Goal: Task Accomplishment & Management: Use online tool/utility

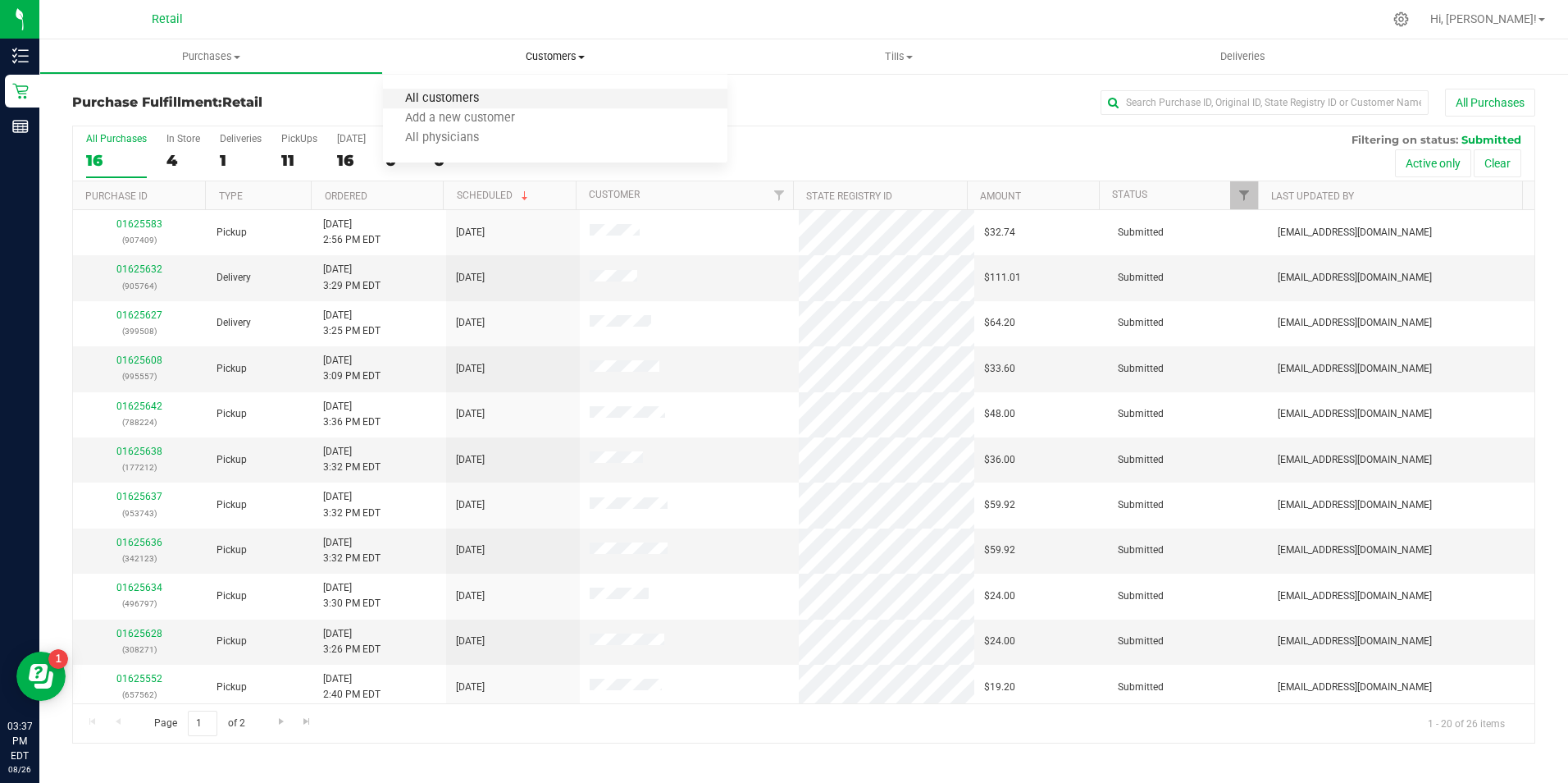
click at [465, 96] on span "All customers" at bounding box center [443, 99] width 118 height 14
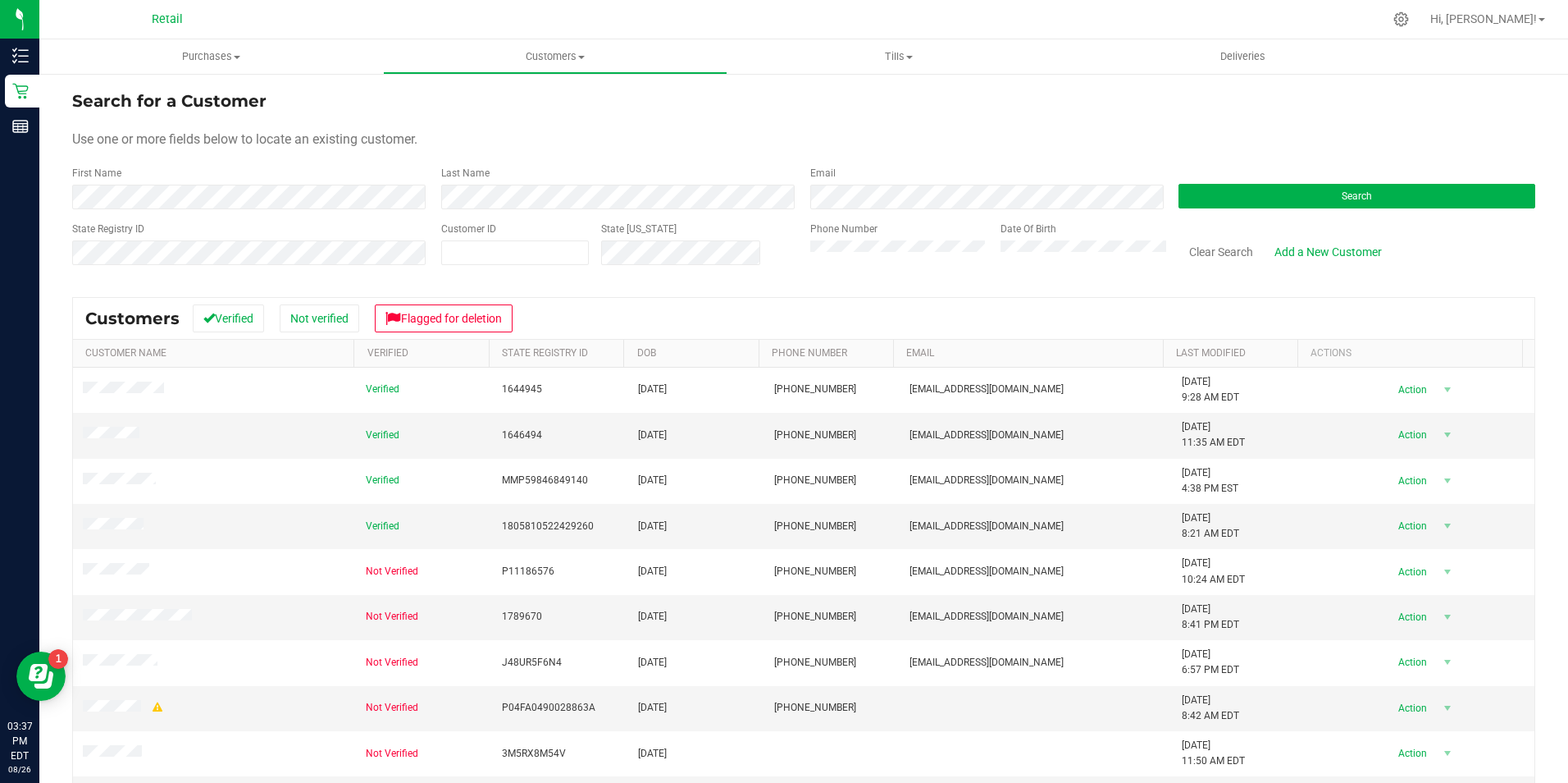
click at [1002, 265] on div "Date Of Birth" at bounding box center [1078, 251] width 178 height 58
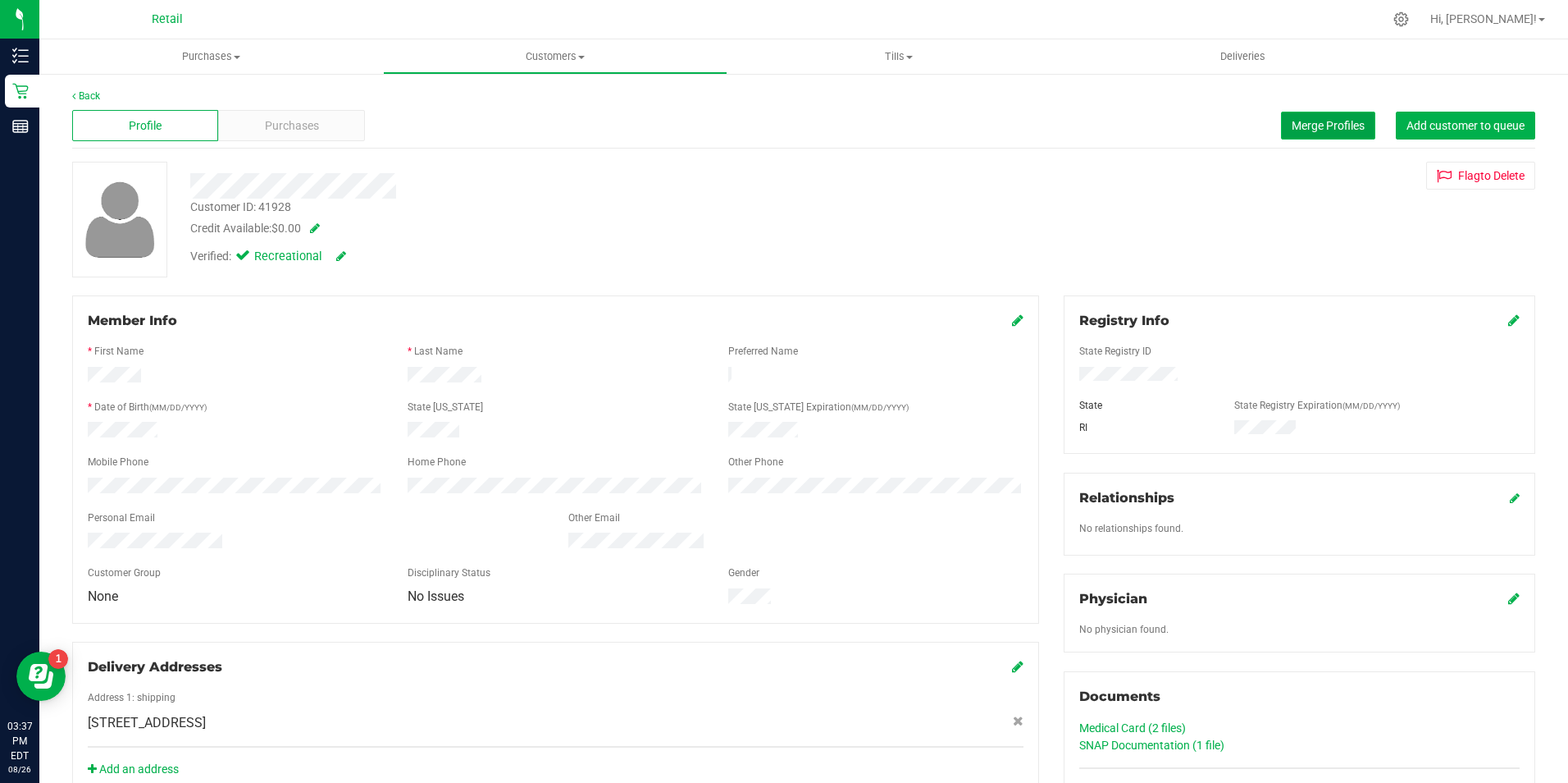
click at [1292, 132] on span "Merge Profiles" at bounding box center [1328, 125] width 73 height 13
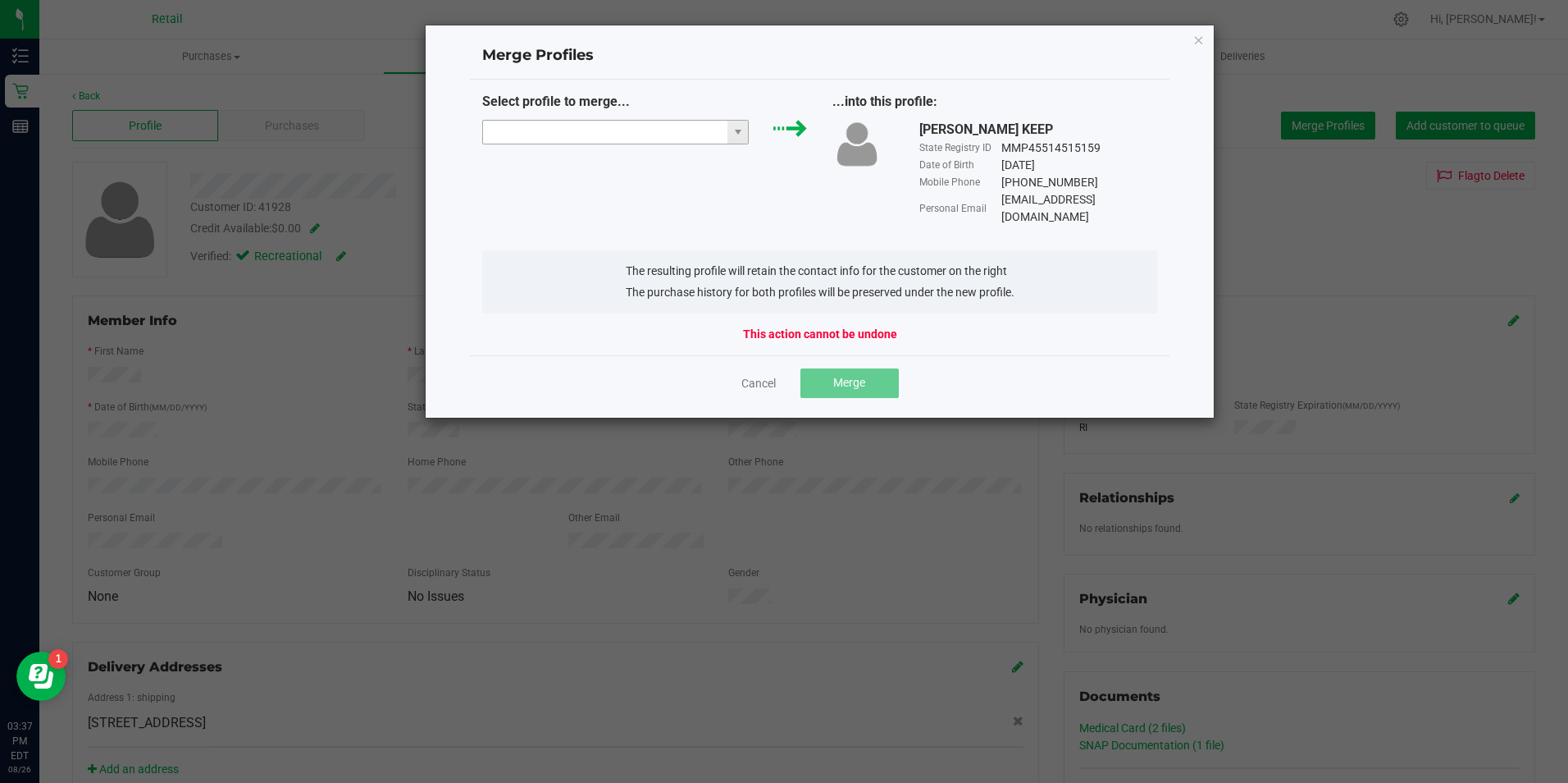
click at [577, 132] on input "NO DATA FOUND" at bounding box center [606, 132] width 246 height 23
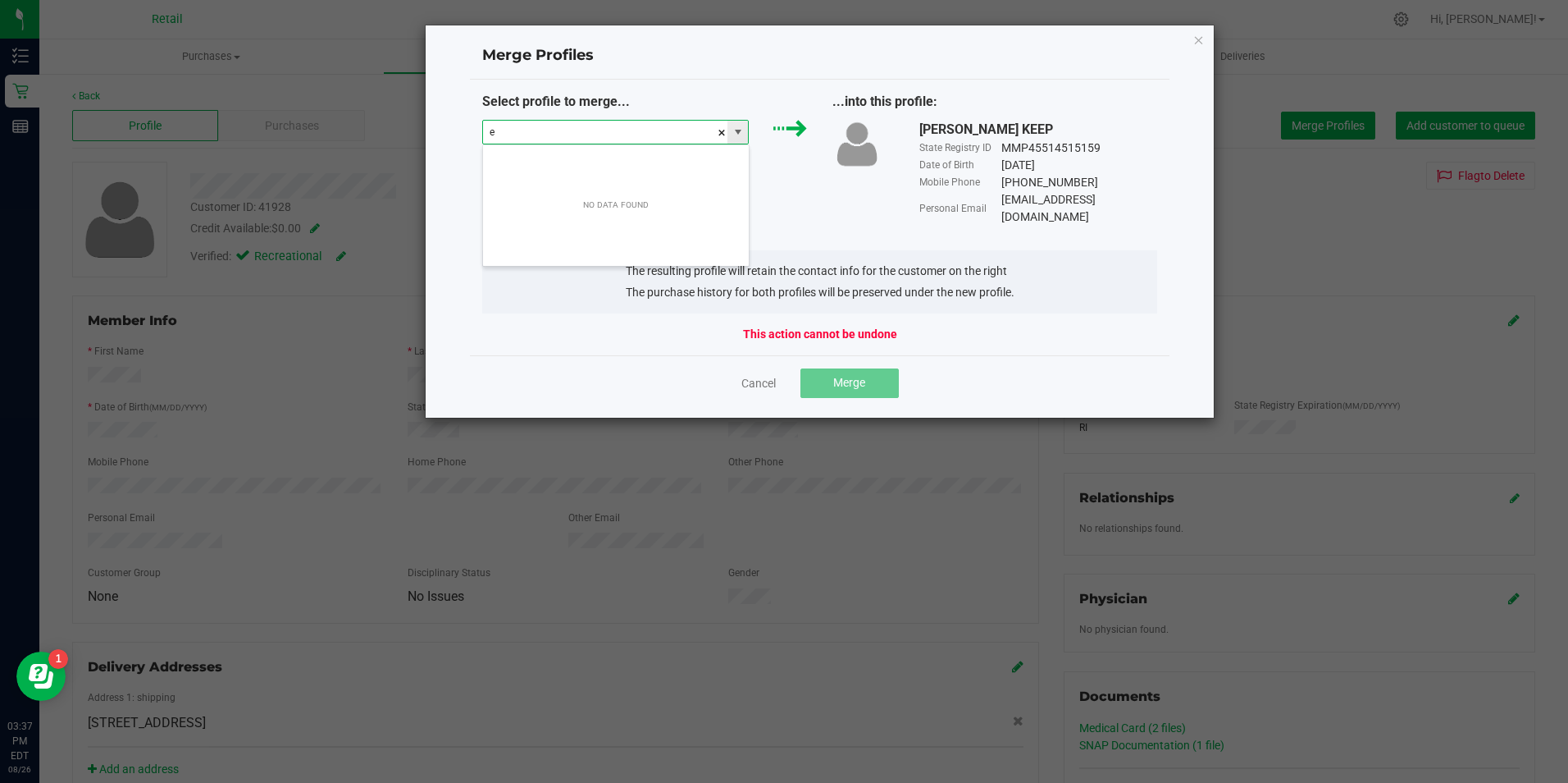
scroll to position [25, 267]
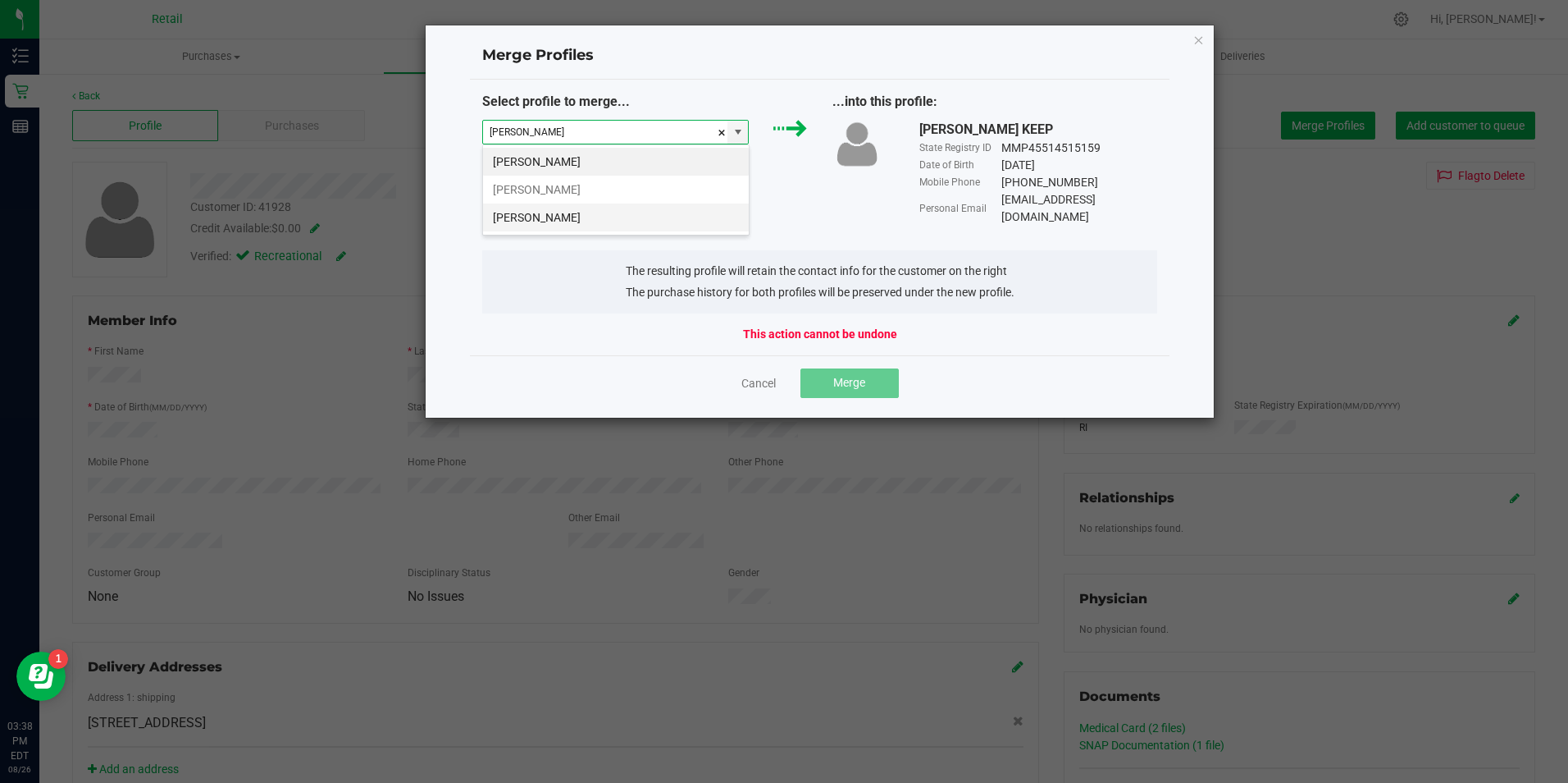
click at [564, 210] on li "Elizabeth Harpin" at bounding box center [616, 217] width 266 height 28
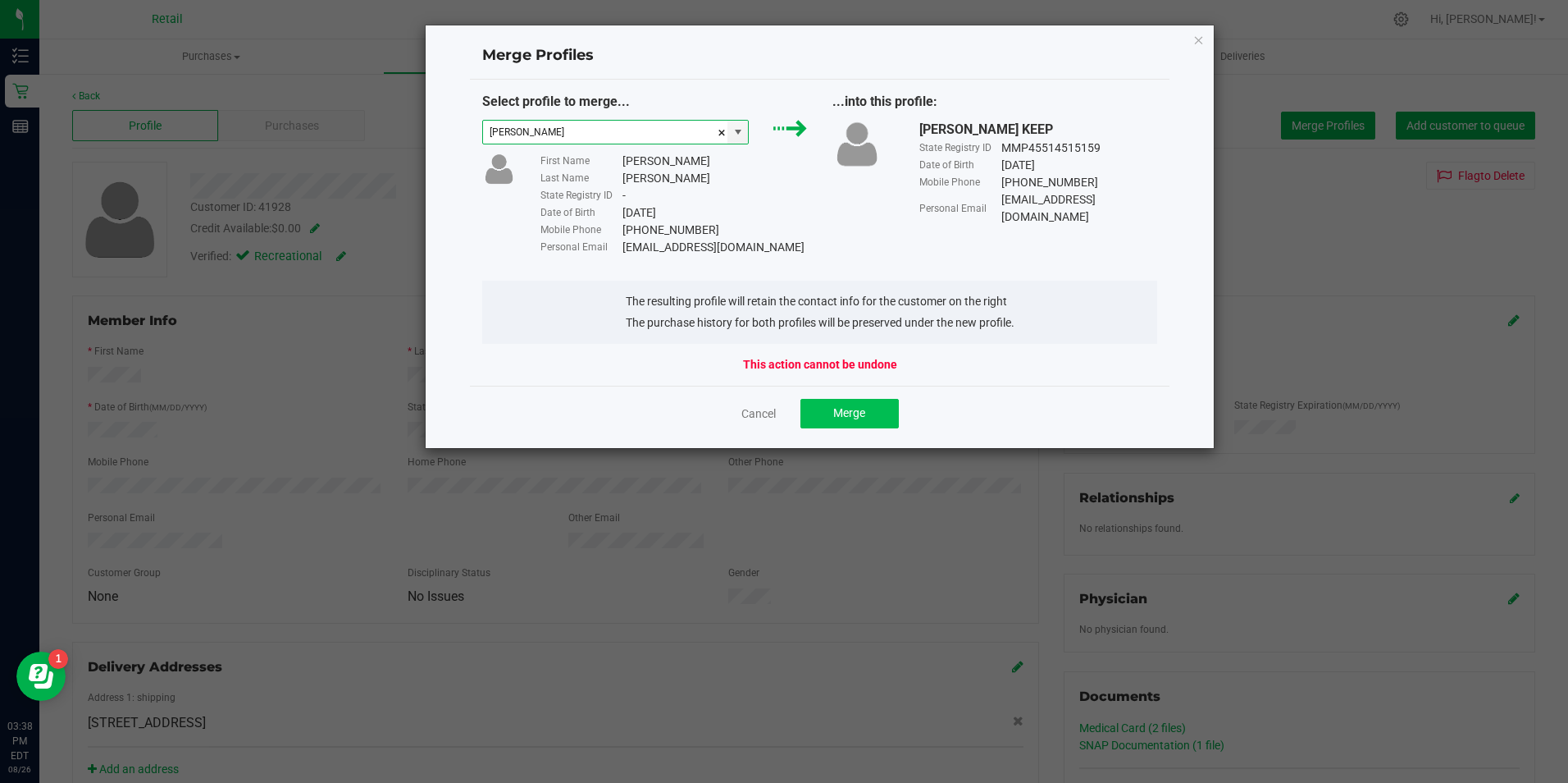
type input "Elizabeth Harpin"
click at [843, 414] on span "Merge" at bounding box center [849, 413] width 32 height 13
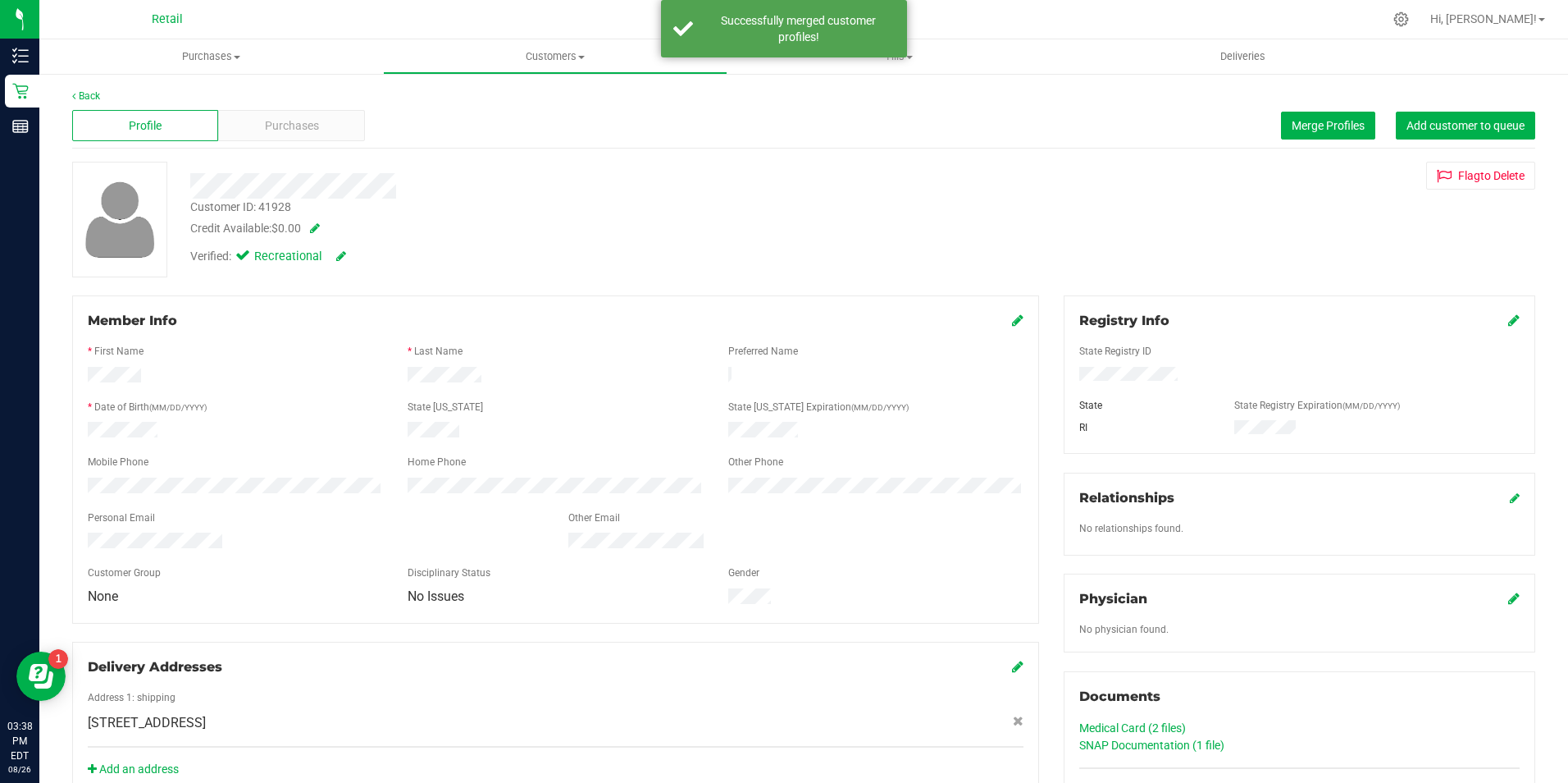
click at [1012, 323] on icon at bounding box center [1018, 320] width 11 height 13
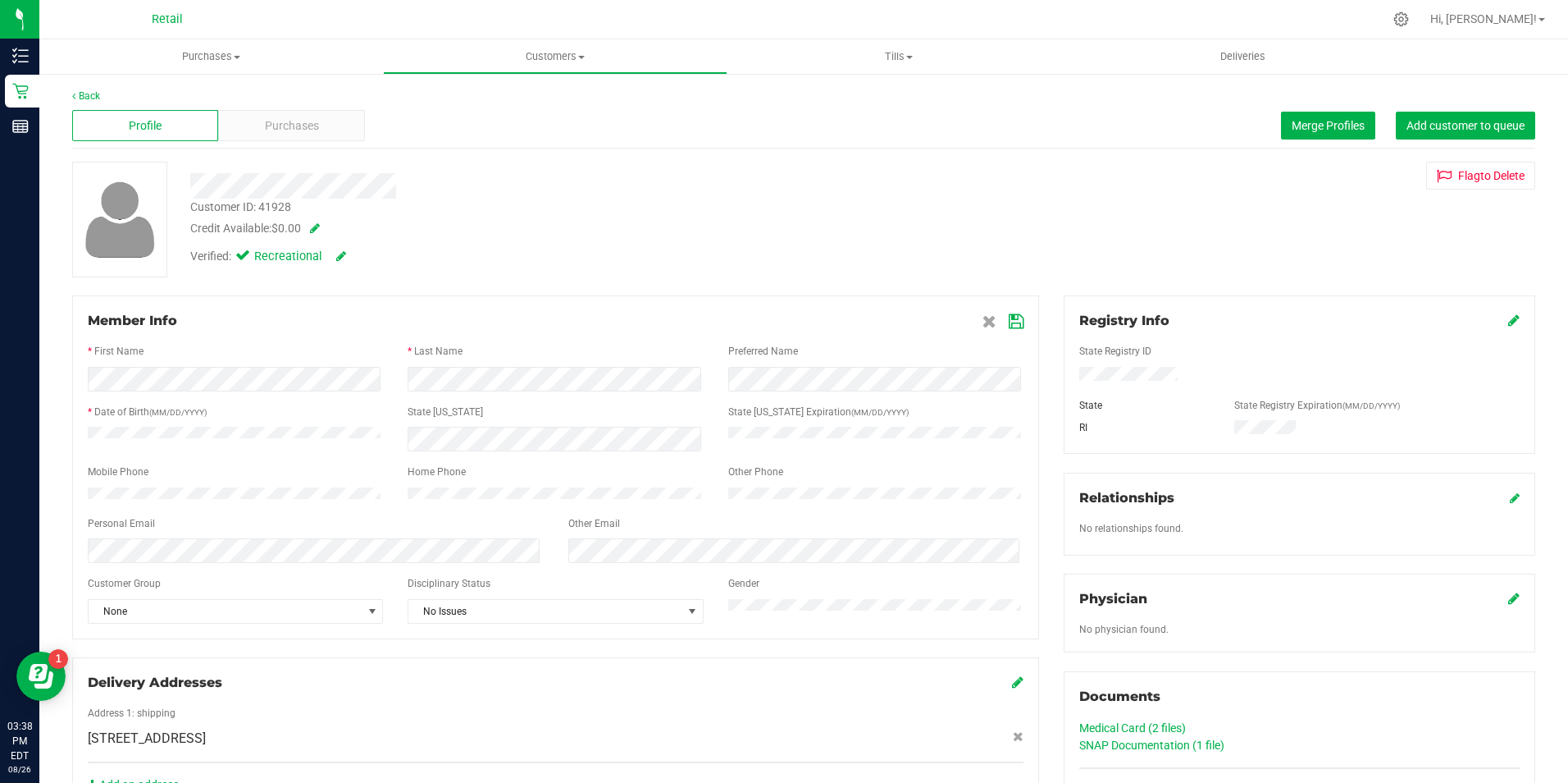
click at [1009, 325] on icon at bounding box center [1016, 321] width 15 height 13
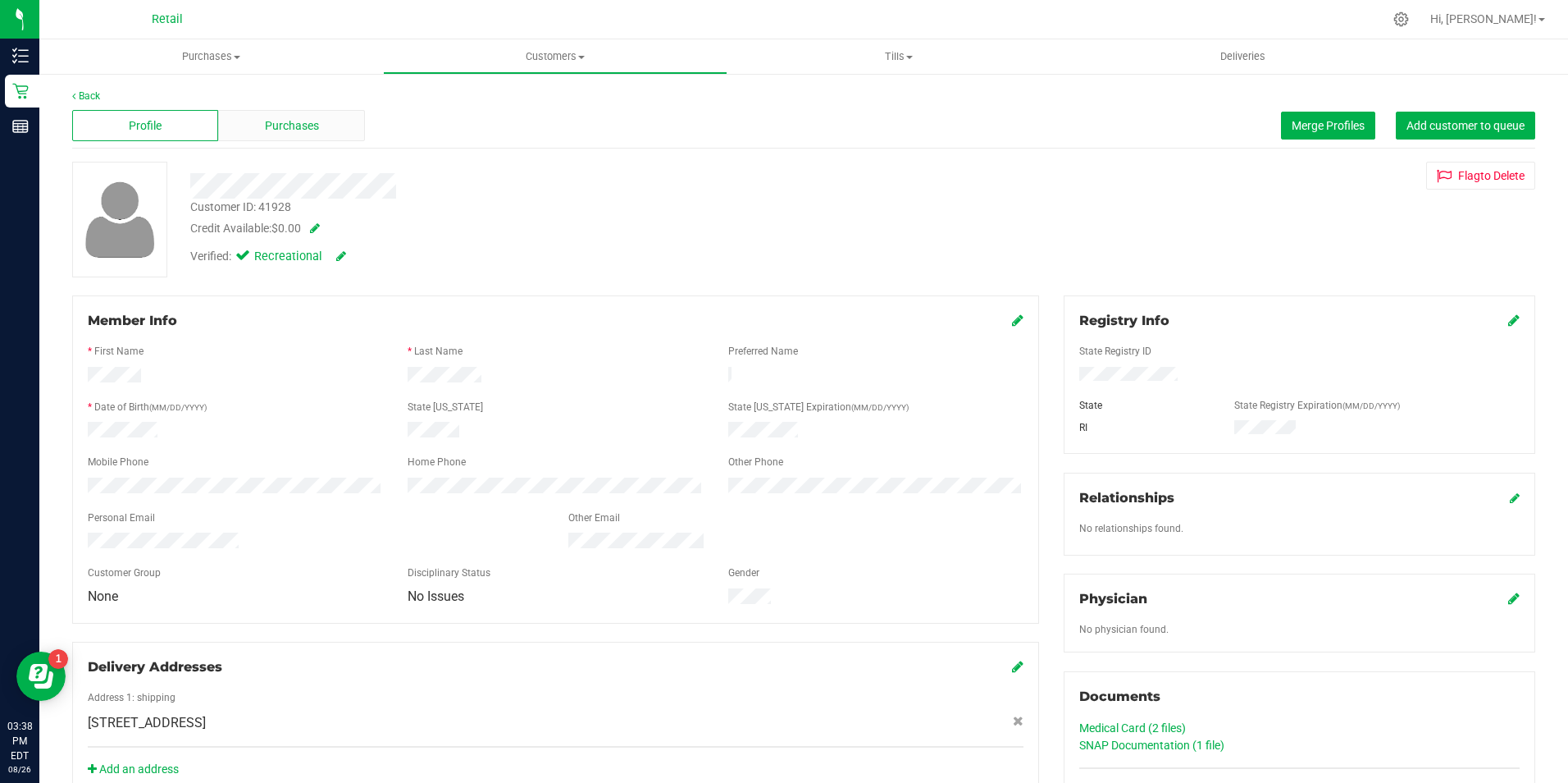
click at [293, 118] on span "Purchases" at bounding box center [292, 125] width 54 height 17
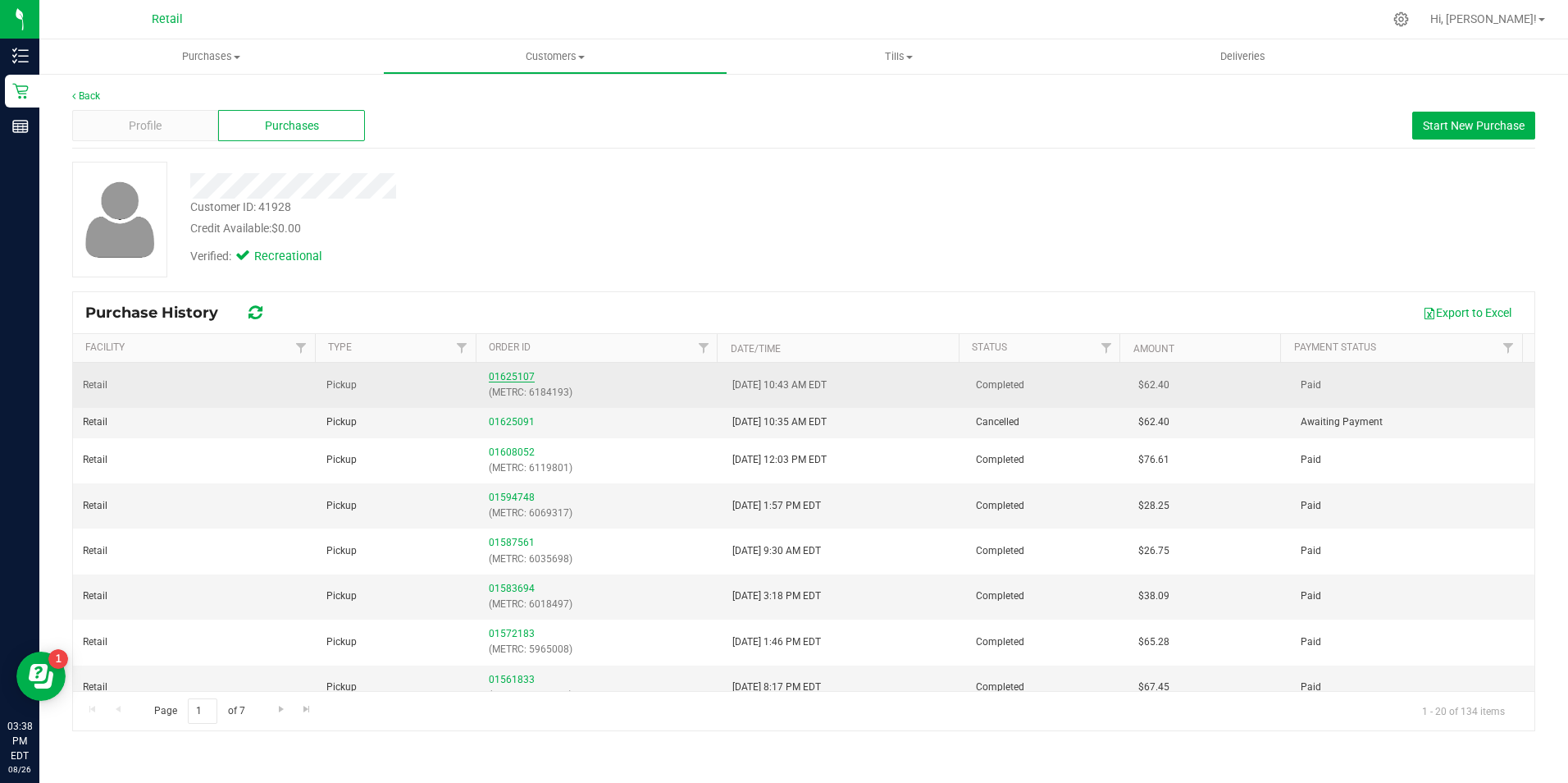
click at [505, 372] on link "01625107" at bounding box center [511, 376] width 46 height 11
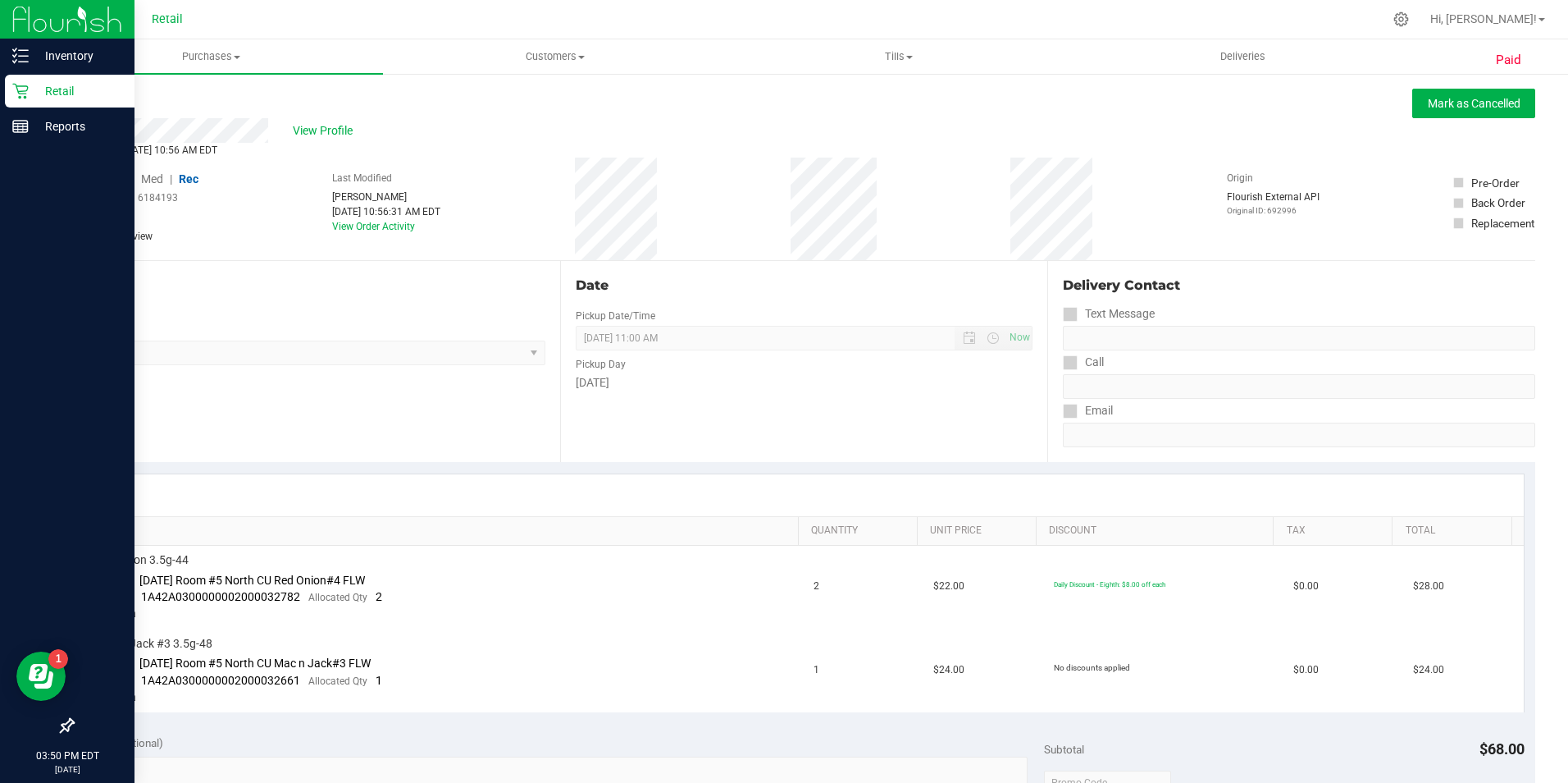
click at [39, 87] on p "Retail" at bounding box center [77, 91] width 98 height 19
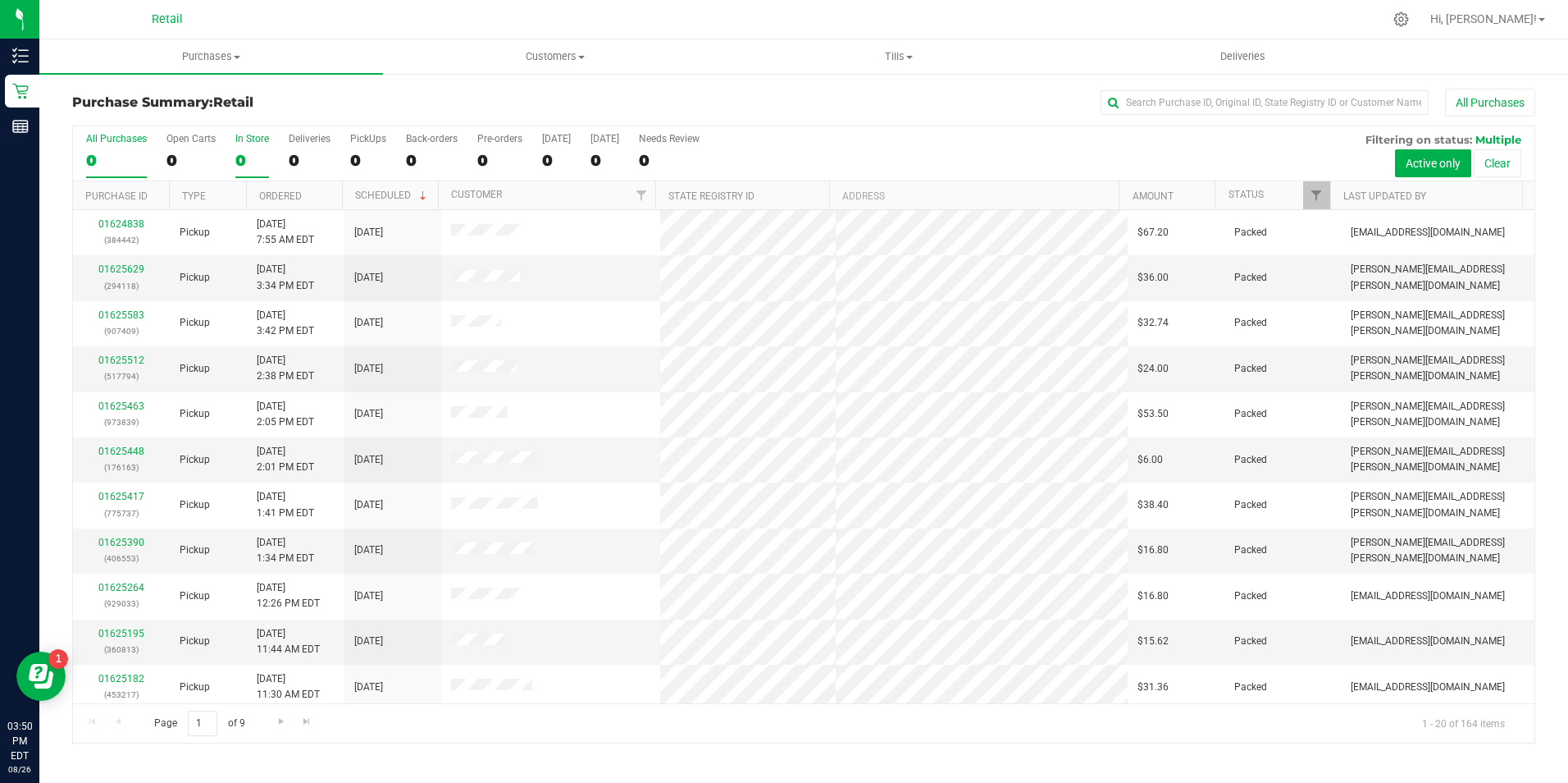
click at [241, 136] on div "In Store" at bounding box center [252, 138] width 34 height 11
click at [0, 0] on input "In Store 0" at bounding box center [0, 0] width 0 height 0
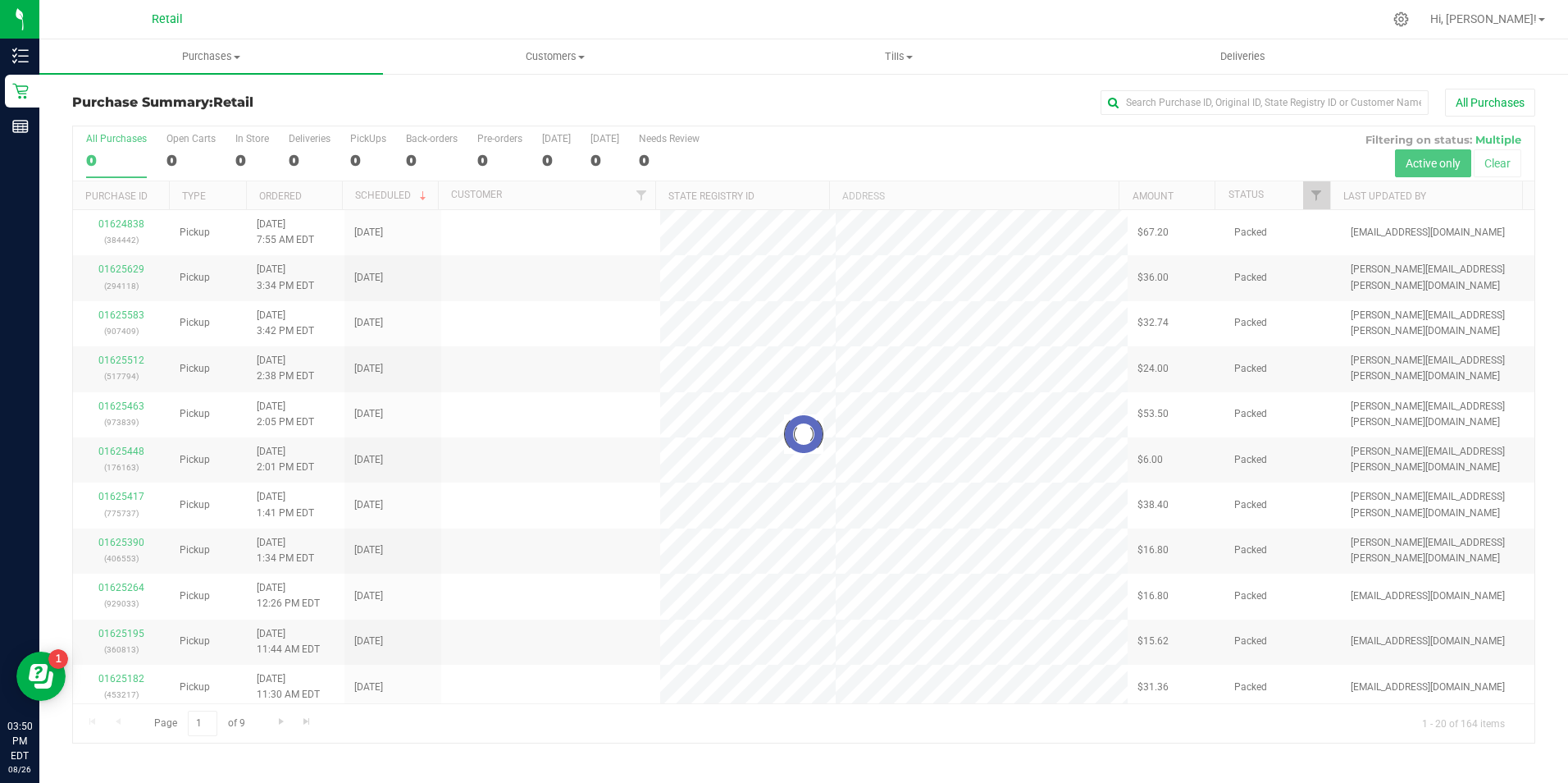
click at [240, 160] on div "0" at bounding box center [252, 160] width 34 height 19
click at [0, 0] on input "In Store 0" at bounding box center [0, 0] width 0 height 0
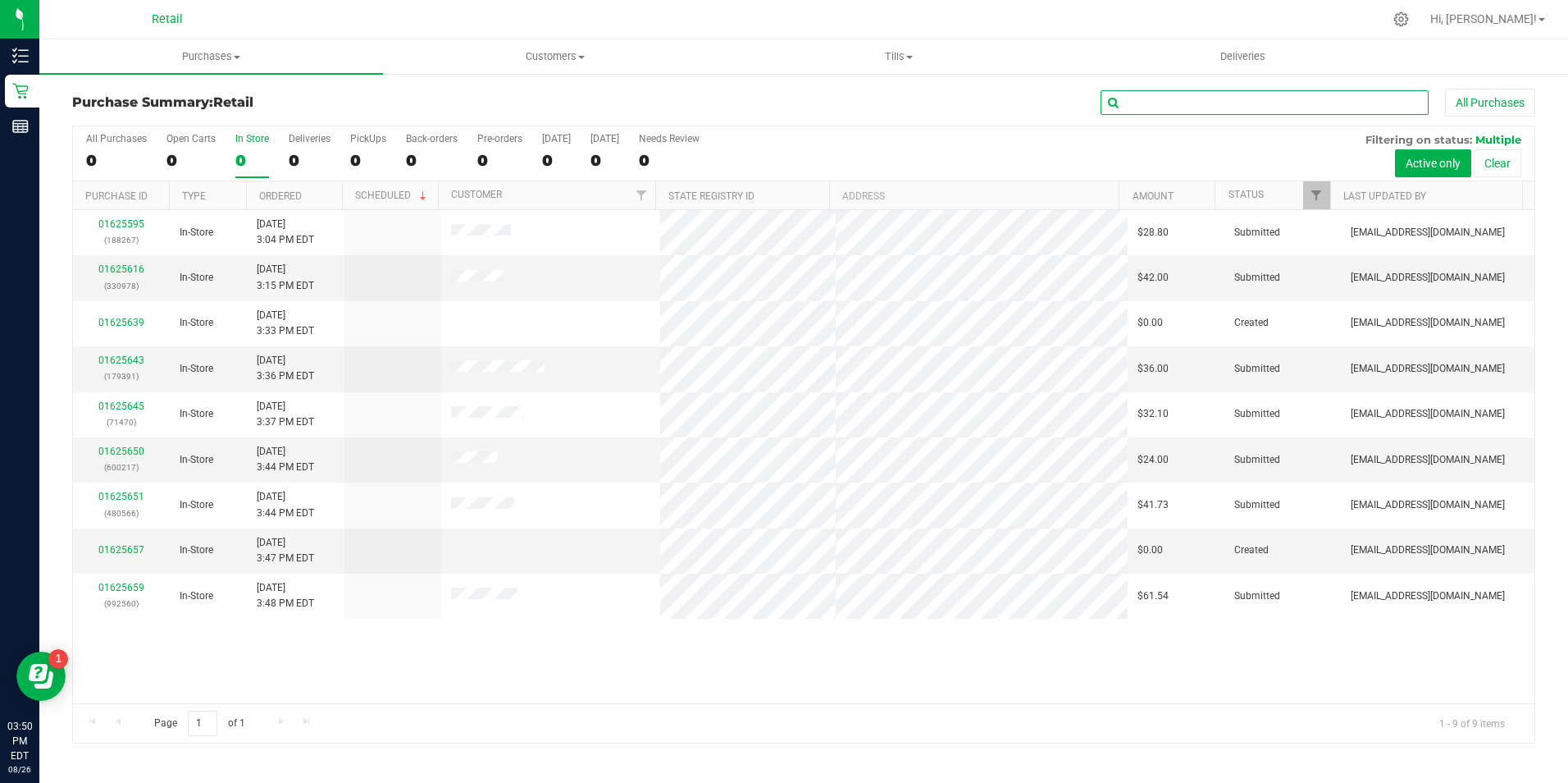
click at [1171, 109] on input "text" at bounding box center [1264, 103] width 328 height 25
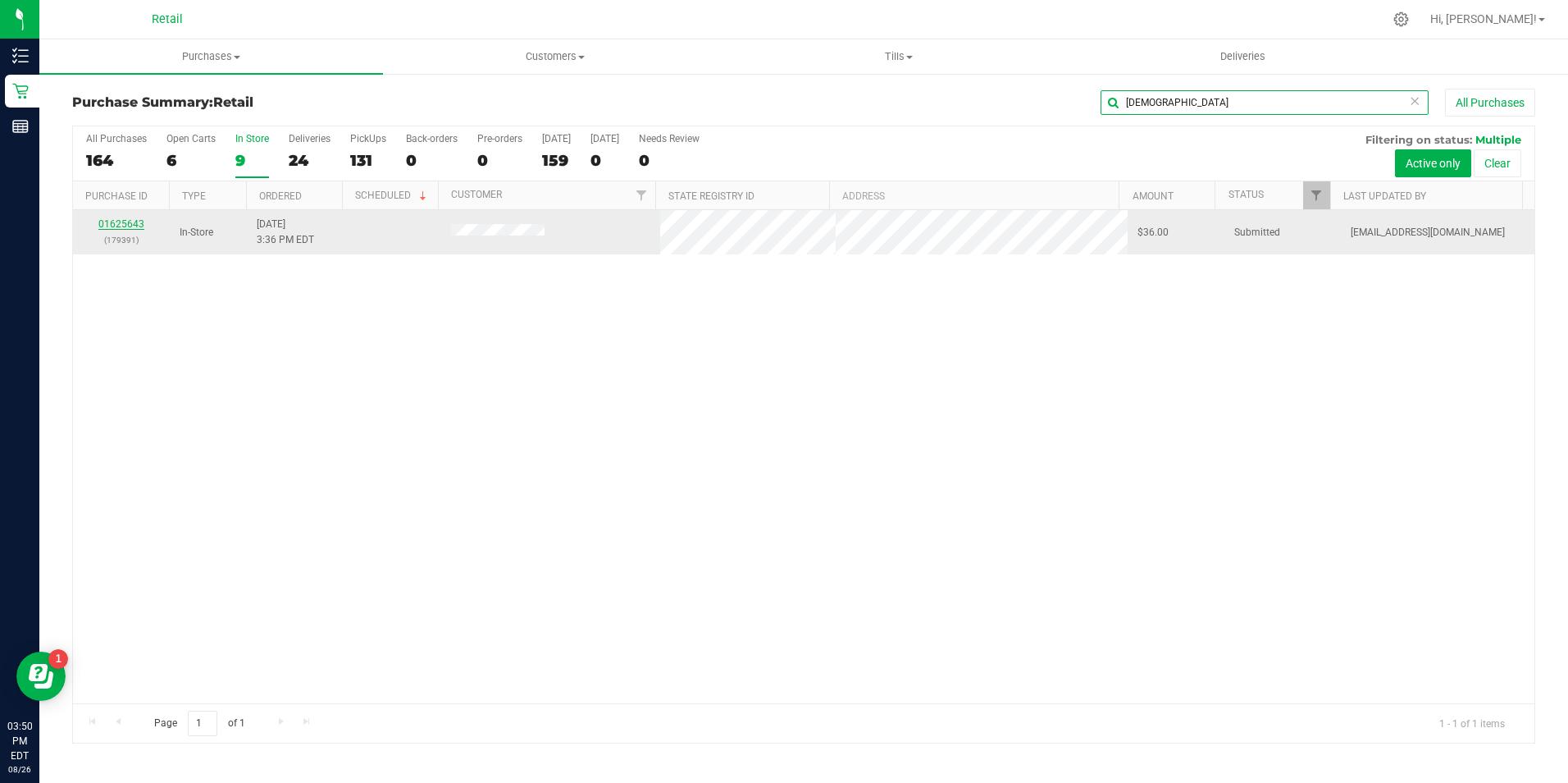
type input "[DEMOGRAPHIC_DATA]"
click at [116, 224] on link "01625643" at bounding box center [121, 224] width 46 height 11
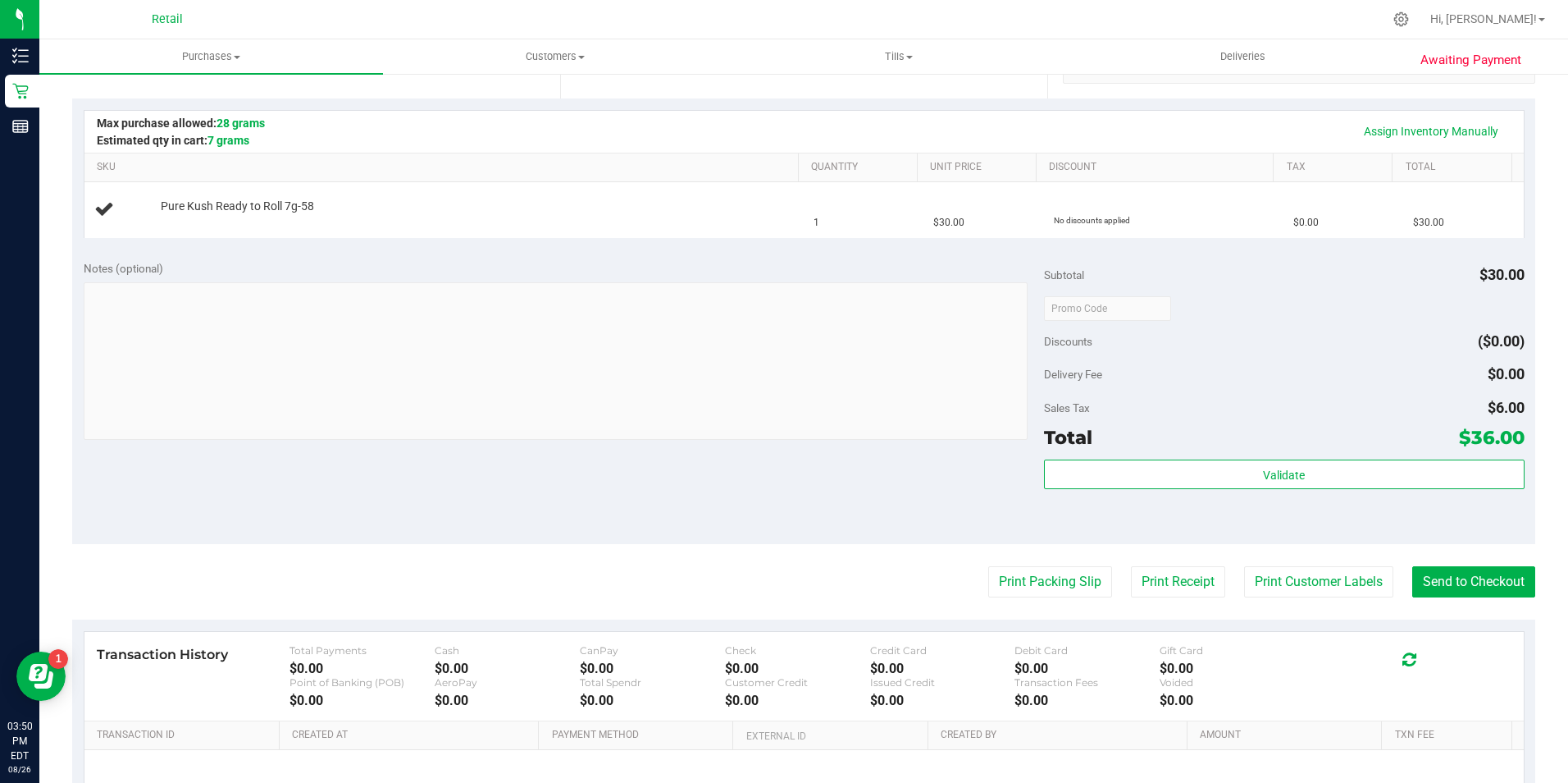
scroll to position [346, 0]
click at [1476, 581] on button "Send to Checkout" at bounding box center [1473, 579] width 123 height 31
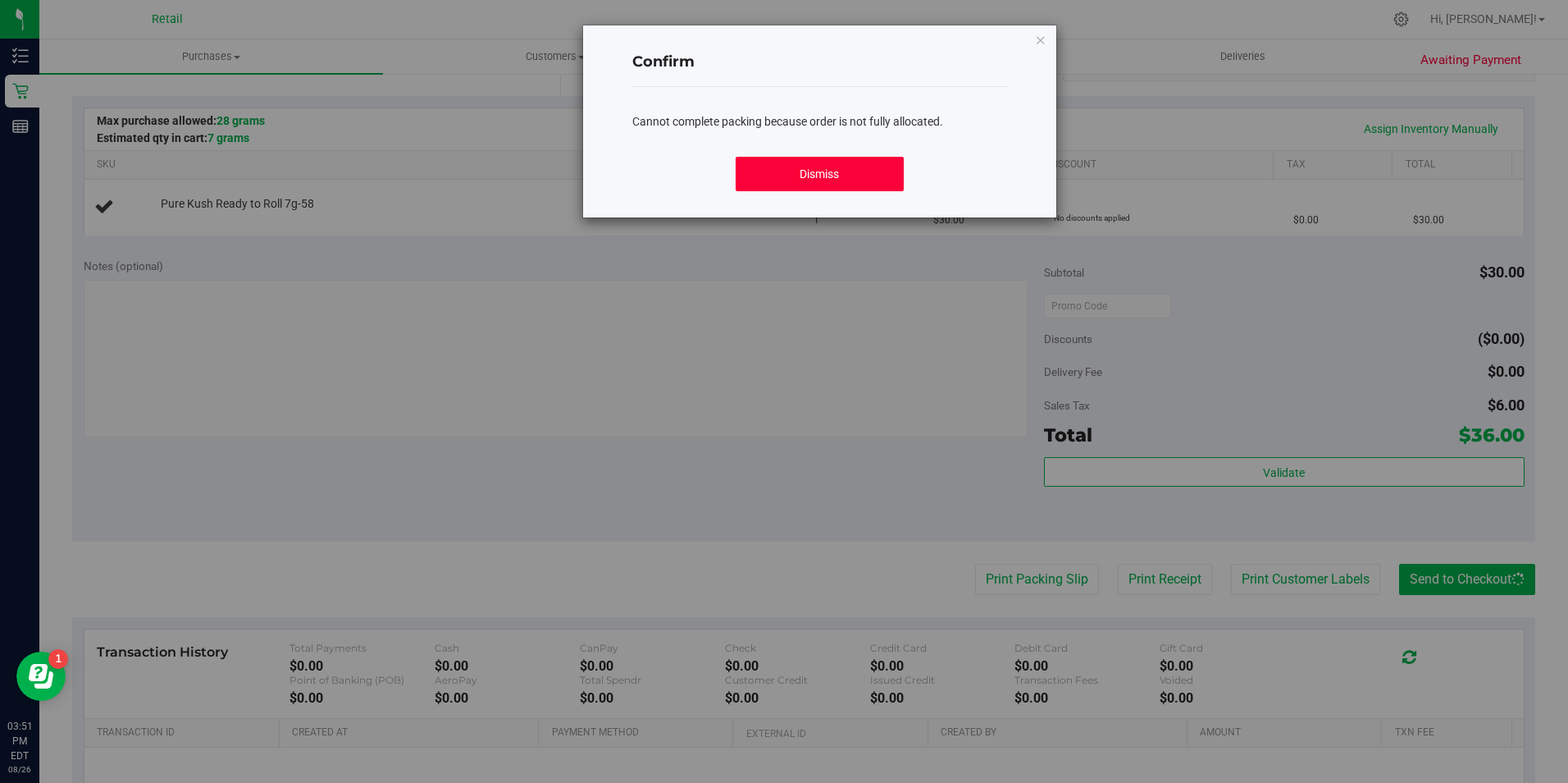
click at [880, 185] on button "Dismiss" at bounding box center [820, 173] width 168 height 34
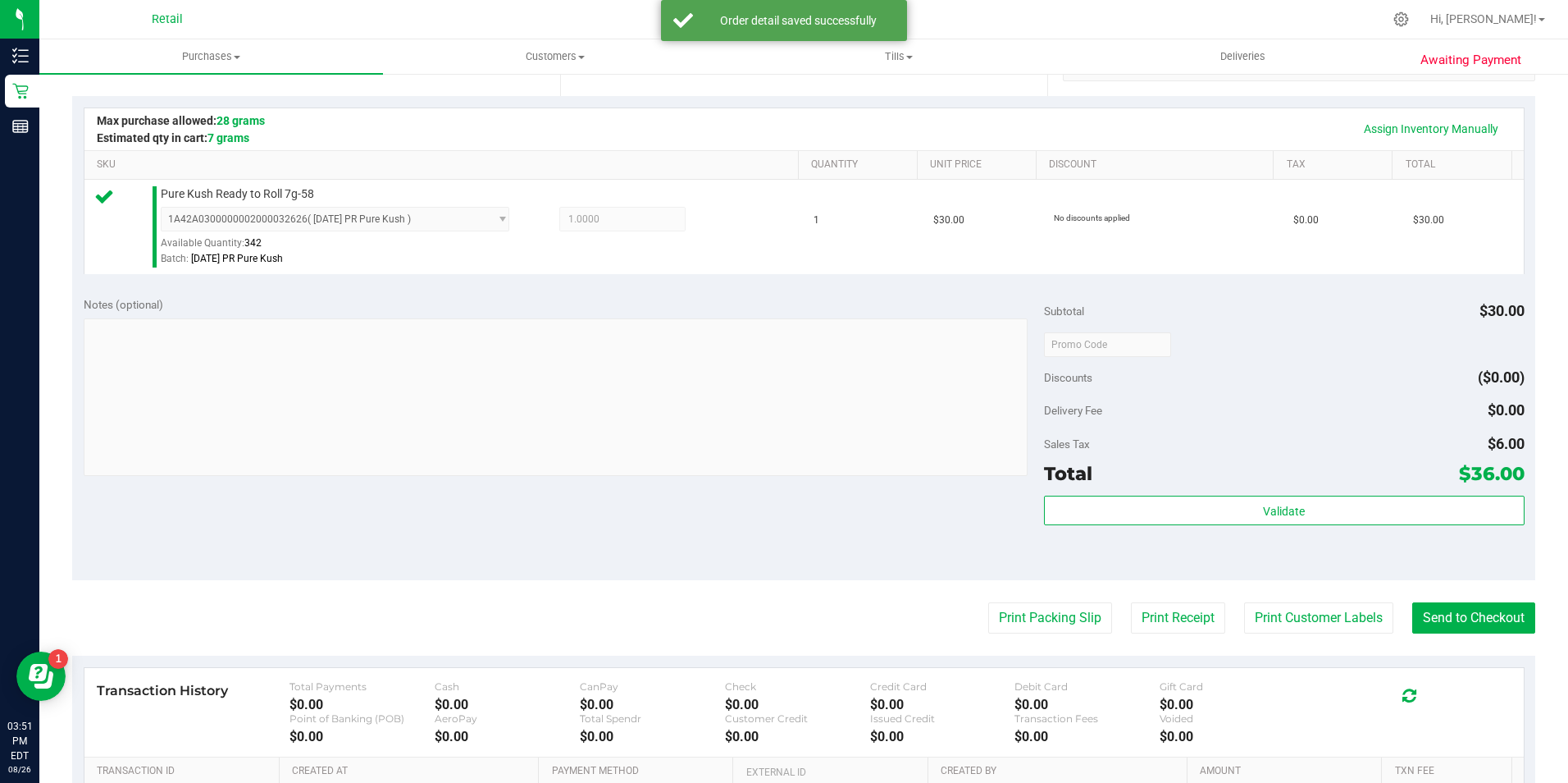
click at [1497, 567] on div "Validate" at bounding box center [1284, 533] width 481 height 74
click at [1460, 612] on button "Send to Checkout" at bounding box center [1473, 617] width 123 height 31
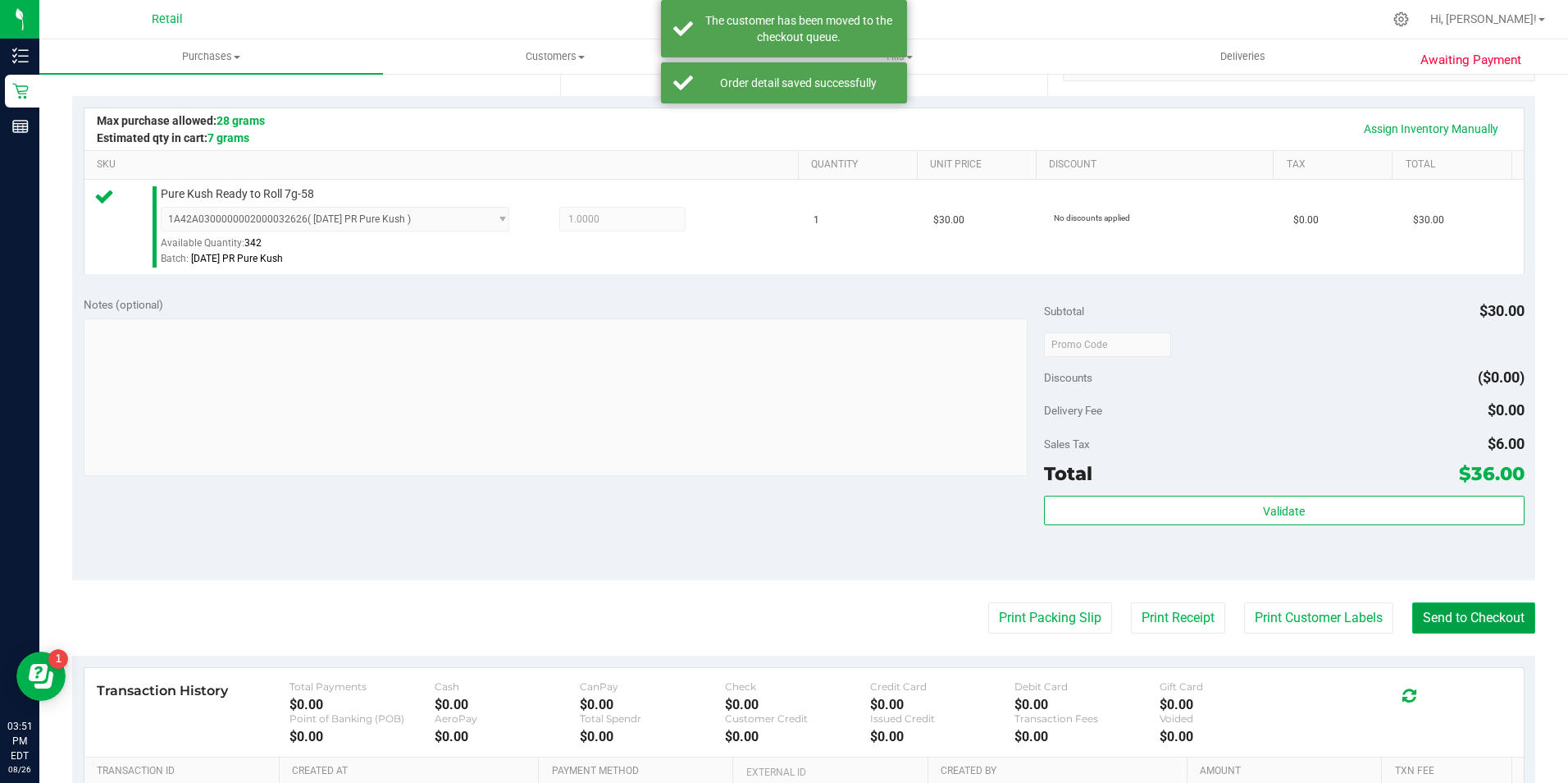
click at [1473, 612] on button "Send to Checkout" at bounding box center [1473, 617] width 123 height 31
